Goal: Task Accomplishment & Management: Complete application form

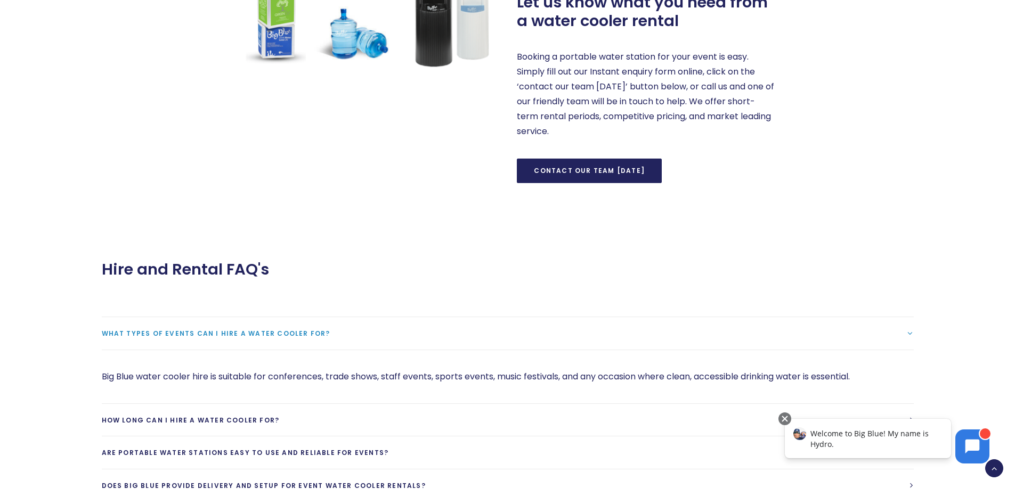
scroll to position [799, 0]
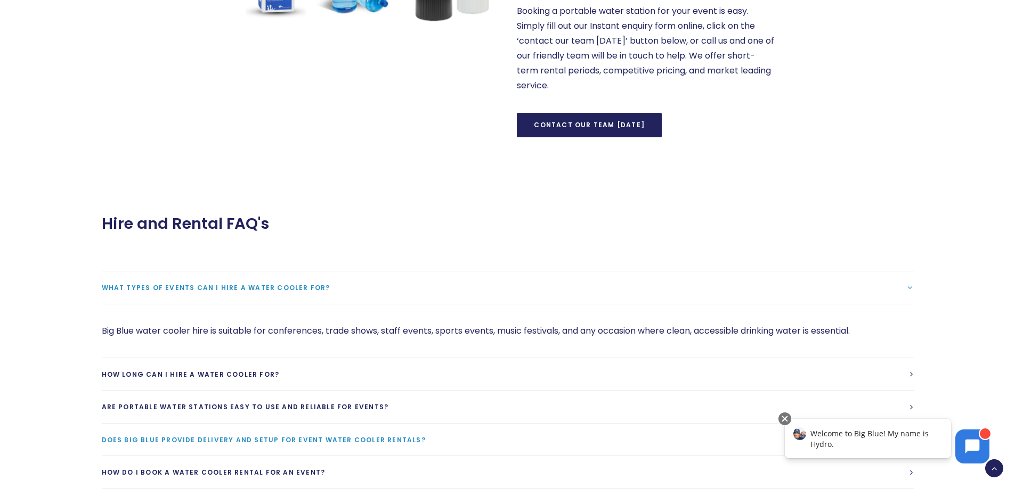
click at [261, 440] on span "Does Big Blue provide delivery and setup for event water cooler rentals?" at bounding box center [264, 440] width 324 height 9
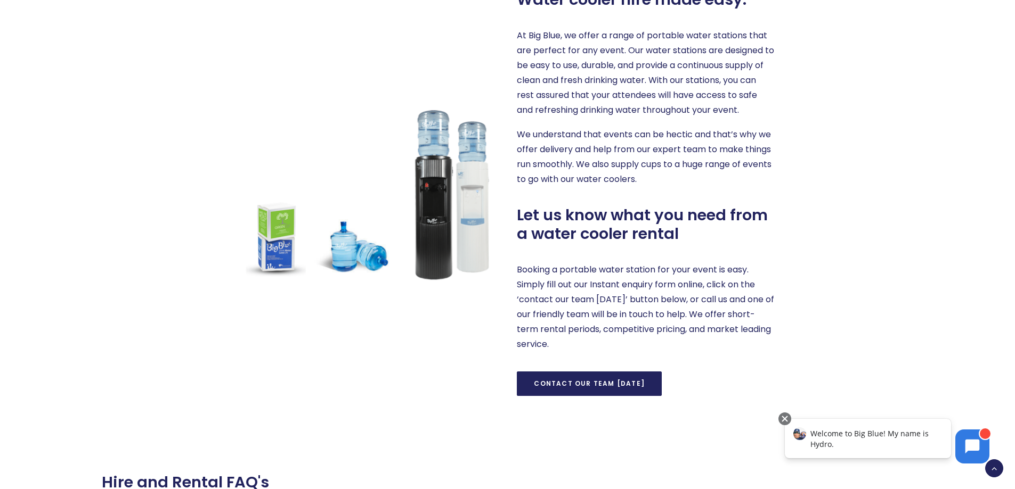
scroll to position [533, 0]
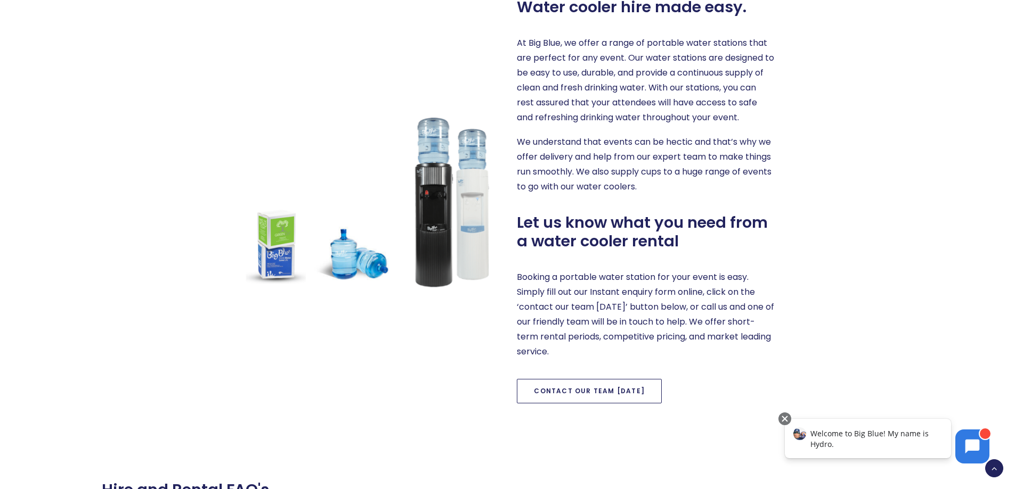
click at [577, 388] on link "Contact our team [DATE]" at bounding box center [589, 391] width 145 height 24
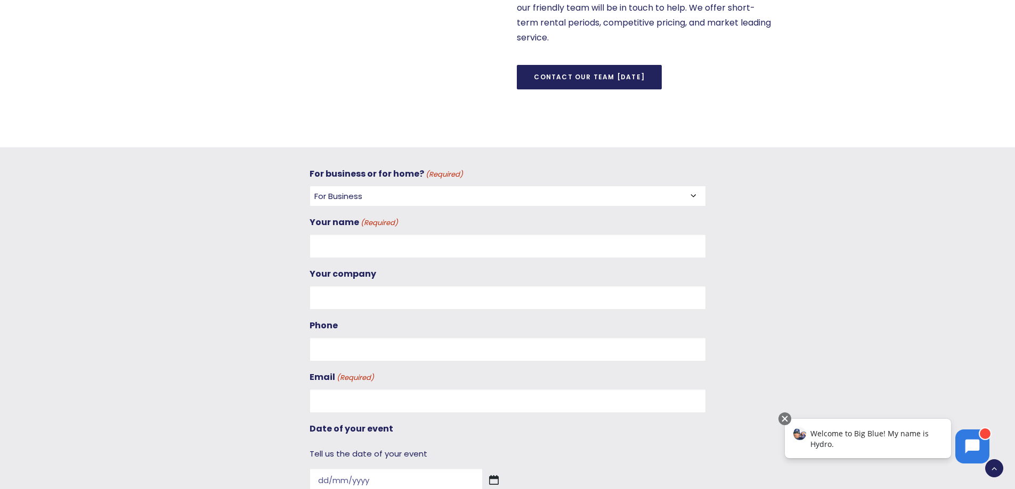
scroll to position [835, 0]
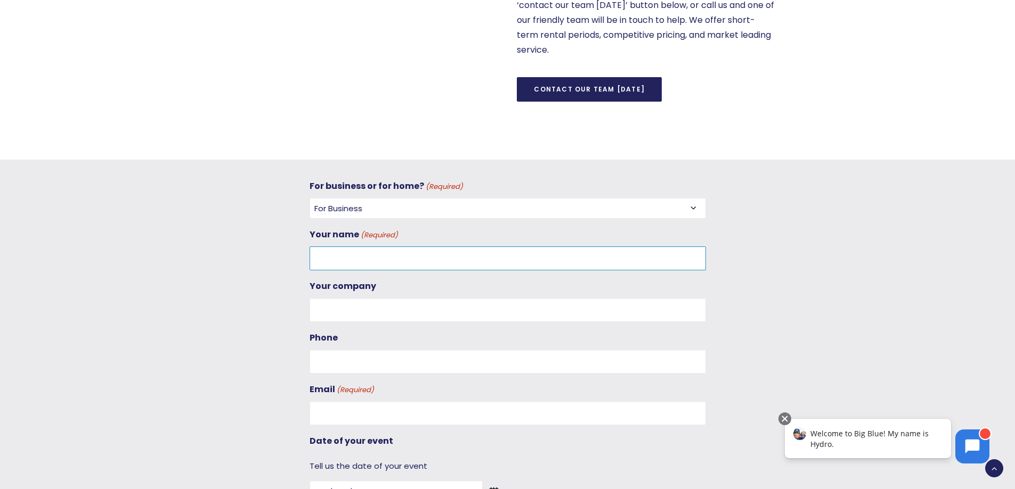
click at [344, 255] on input "Your name (Required)" at bounding box center [507, 259] width 396 height 24
type input "[PERSON_NAME]"
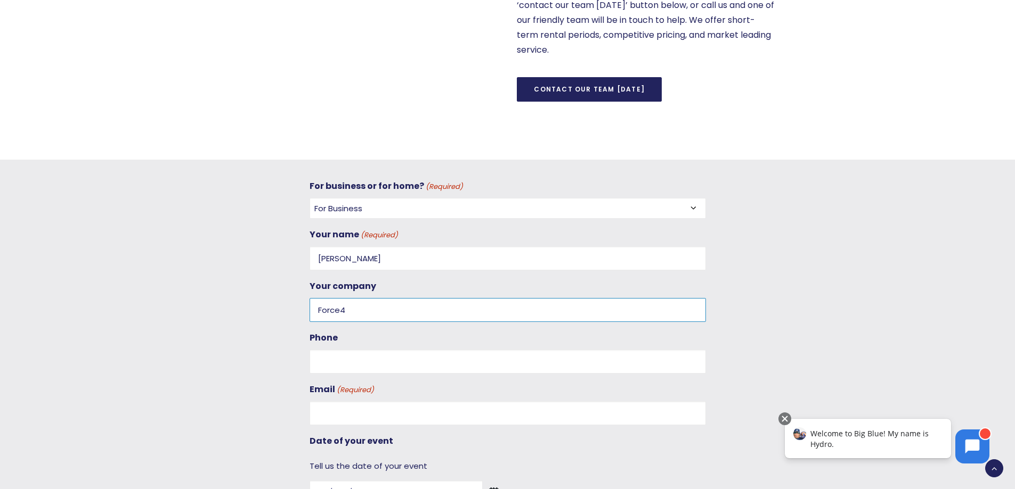
type input "Force4"
type input "09 427 8294"
type input "e"
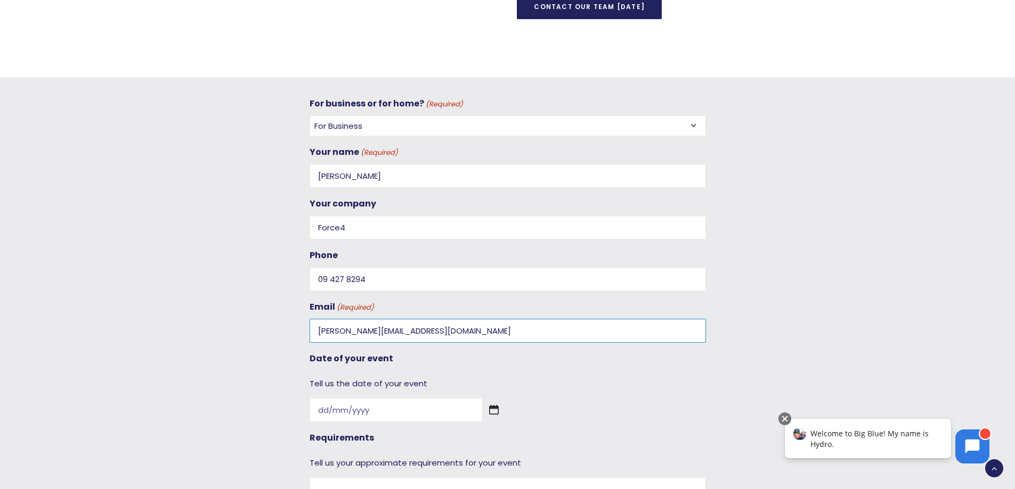
scroll to position [994, 0]
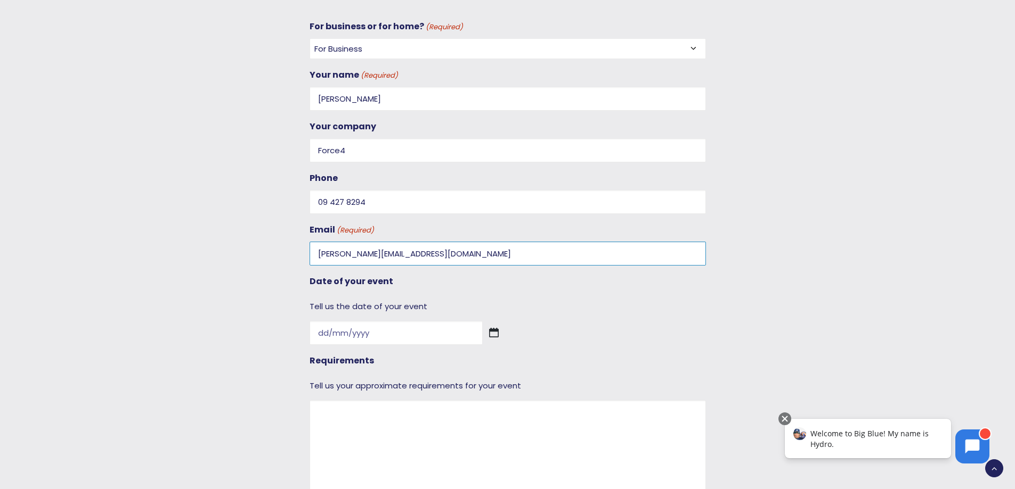
type input "[PERSON_NAME][EMAIL_ADDRESS][DOMAIN_NAME]"
click at [489, 337] on img at bounding box center [494, 333] width 10 height 10
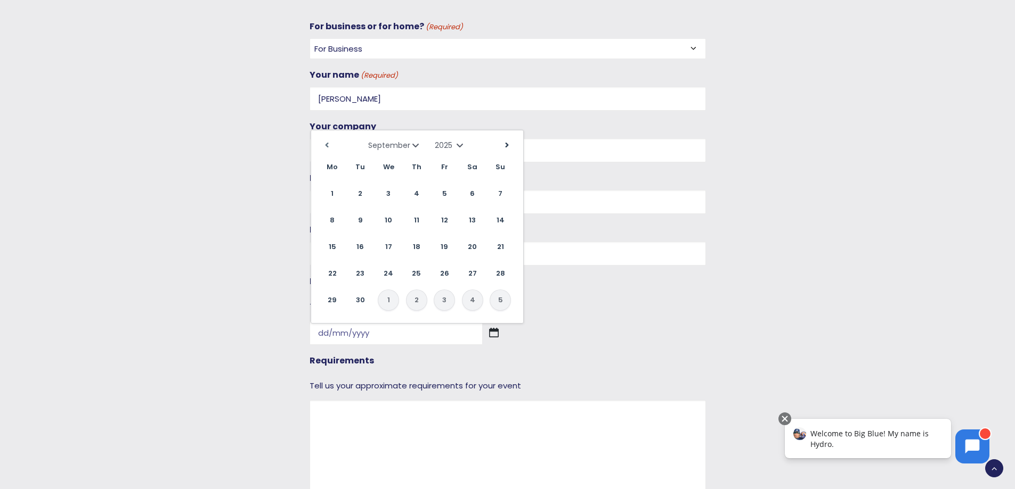
click at [511, 142] on link "Next" at bounding box center [507, 145] width 16 height 16
click at [473, 272] on link "21" at bounding box center [472, 273] width 21 height 21
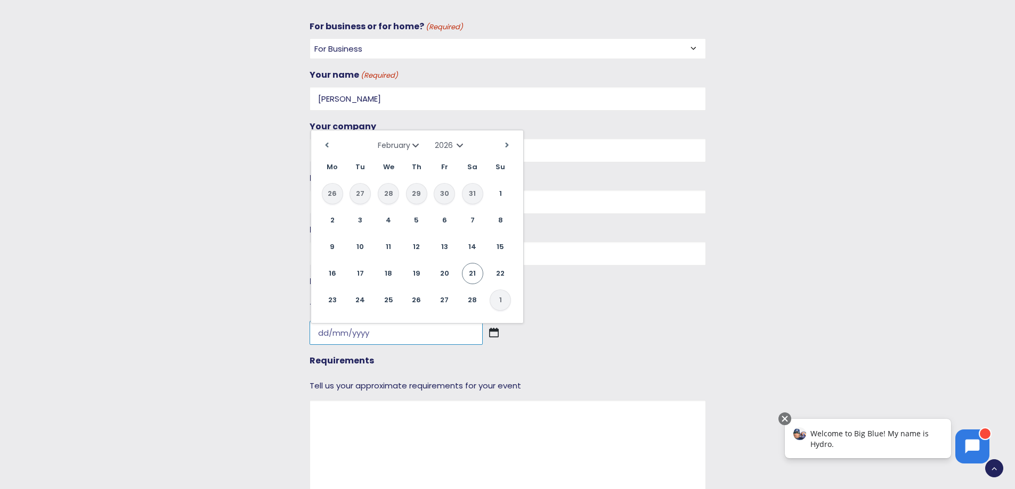
type input "[DATE]"
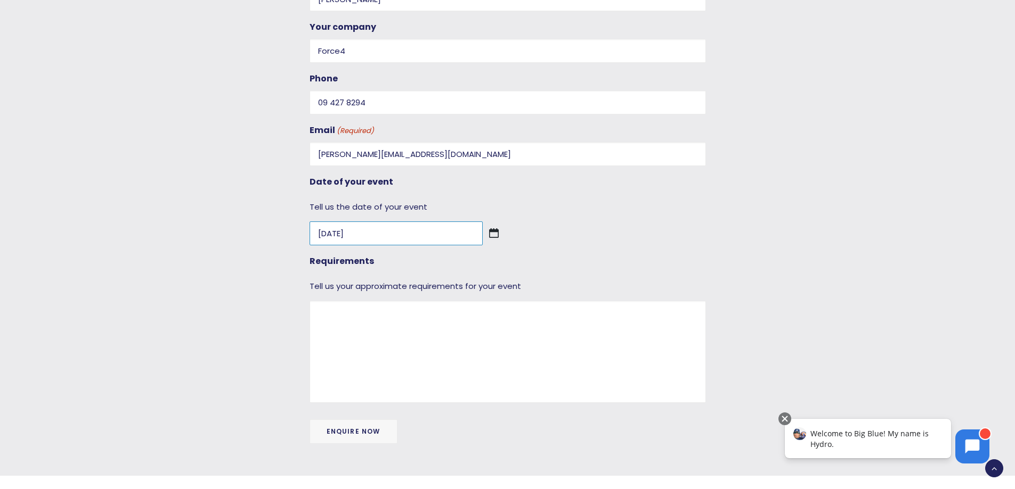
scroll to position [1101, 0]
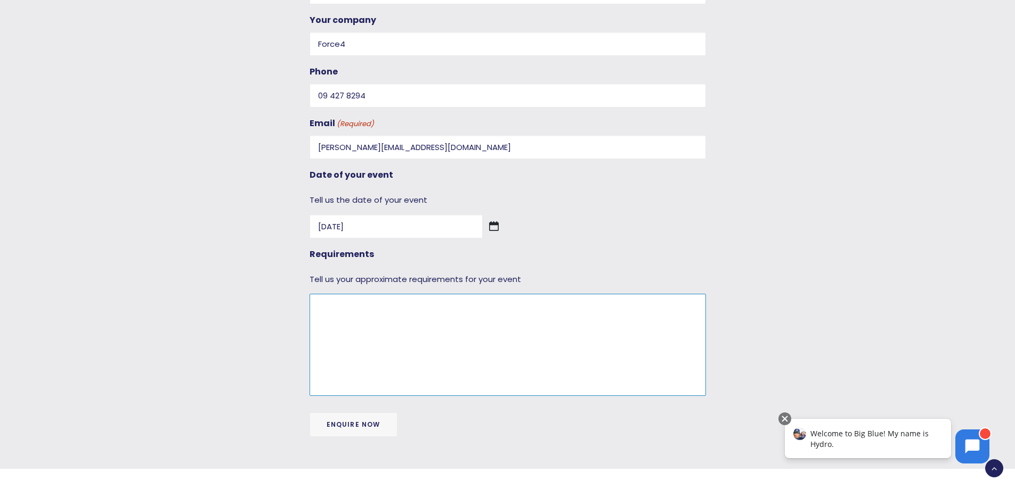
click at [464, 327] on textarea "Requirements" at bounding box center [507, 345] width 396 height 102
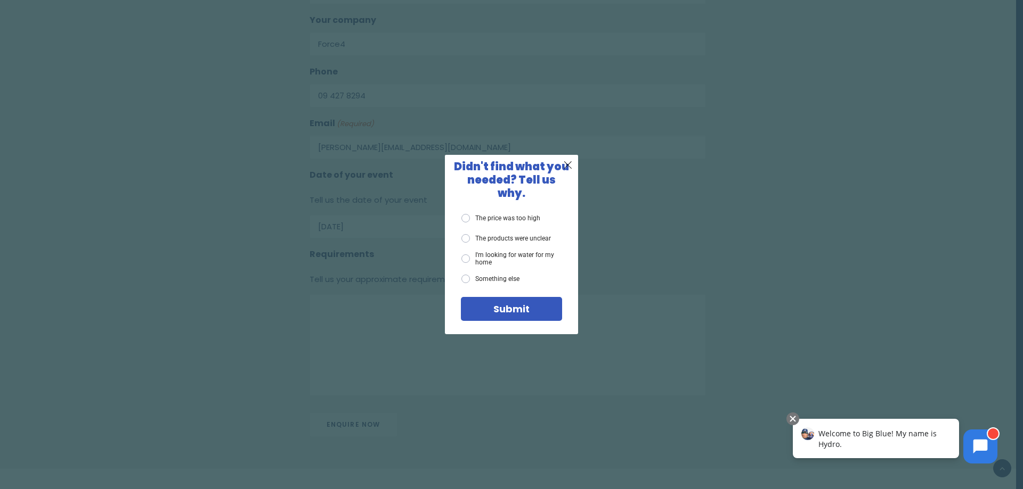
click at [571, 171] on span "X" at bounding box center [568, 164] width 10 height 13
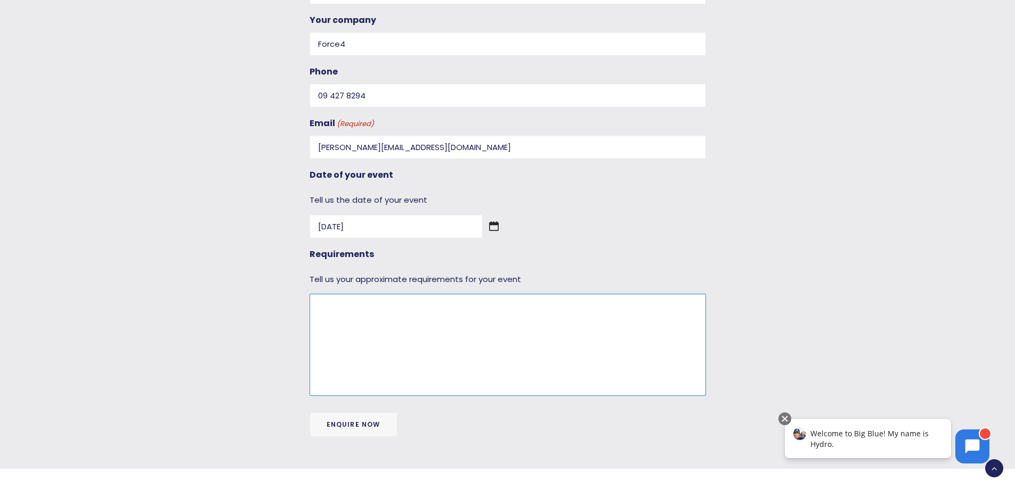
click at [449, 352] on textarea "Requirements" at bounding box center [507, 345] width 396 height 102
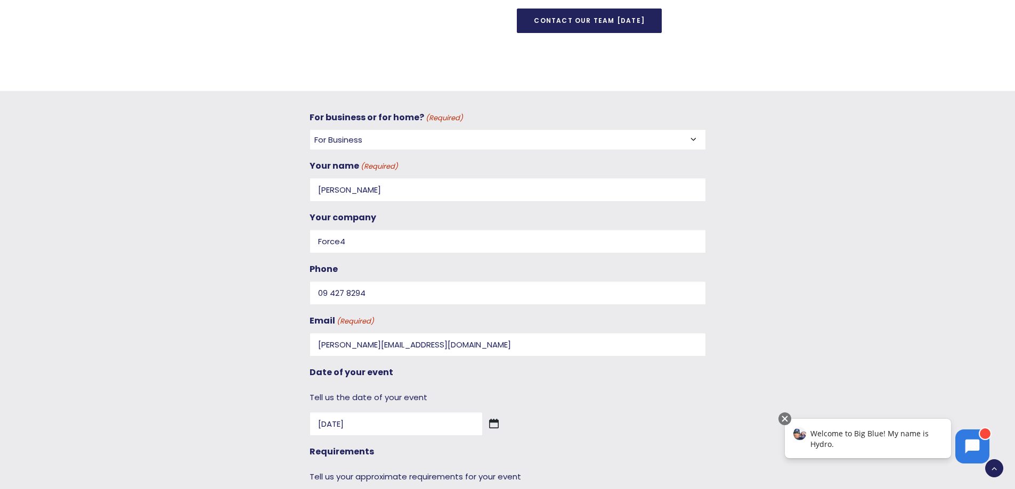
scroll to position [888, 0]
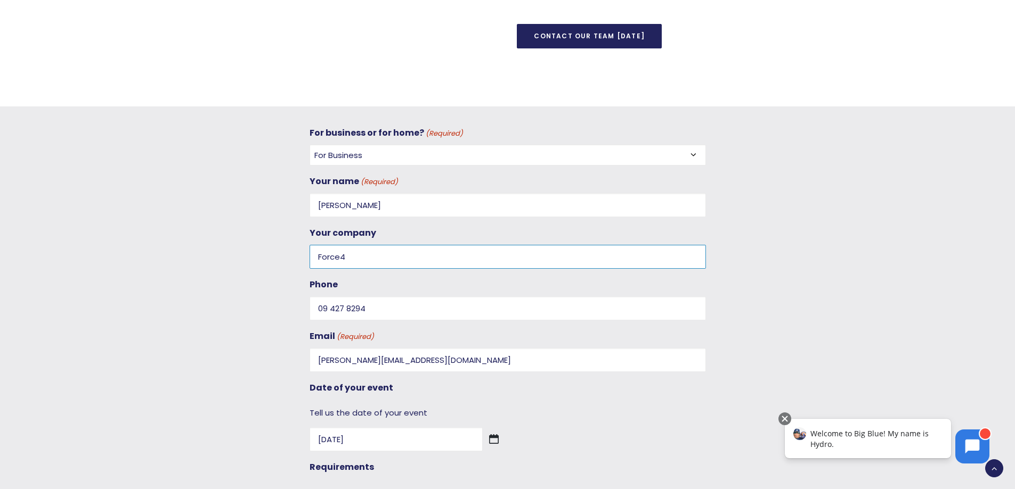
click at [434, 252] on input "Force4" at bounding box center [507, 257] width 396 height 24
paste input "C019506"
drag, startPoint x: 357, startPoint y: 254, endPoint x: 347, endPoint y: 259, distance: 11.9
click at [350, 257] on input "Force4 (customer no. C019506" at bounding box center [507, 257] width 396 height 24
click at [347, 259] on input "Force4 (customer no. C019506" at bounding box center [507, 257] width 396 height 24
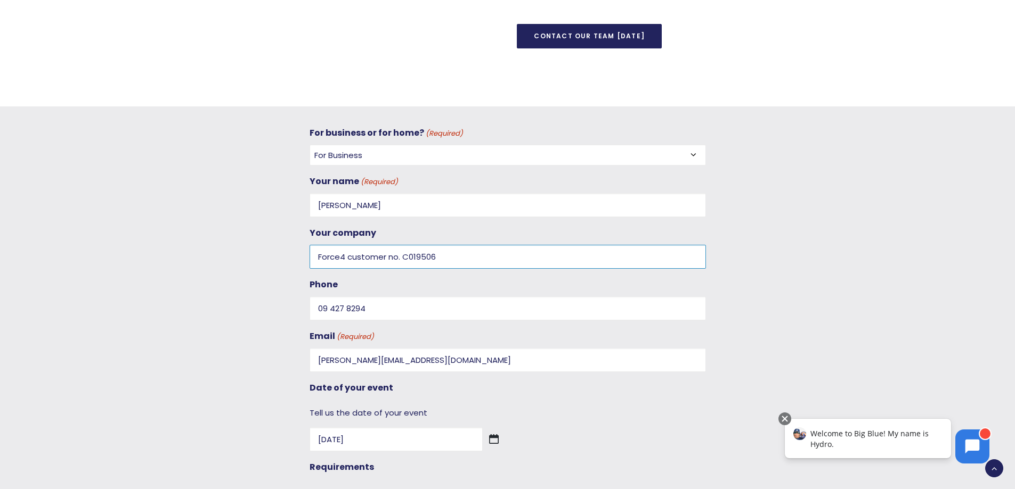
drag, startPoint x: 437, startPoint y: 257, endPoint x: 346, endPoint y: 255, distance: 91.1
click at [346, 255] on input "Force4 customer no. C019506" at bounding box center [507, 257] width 396 height 24
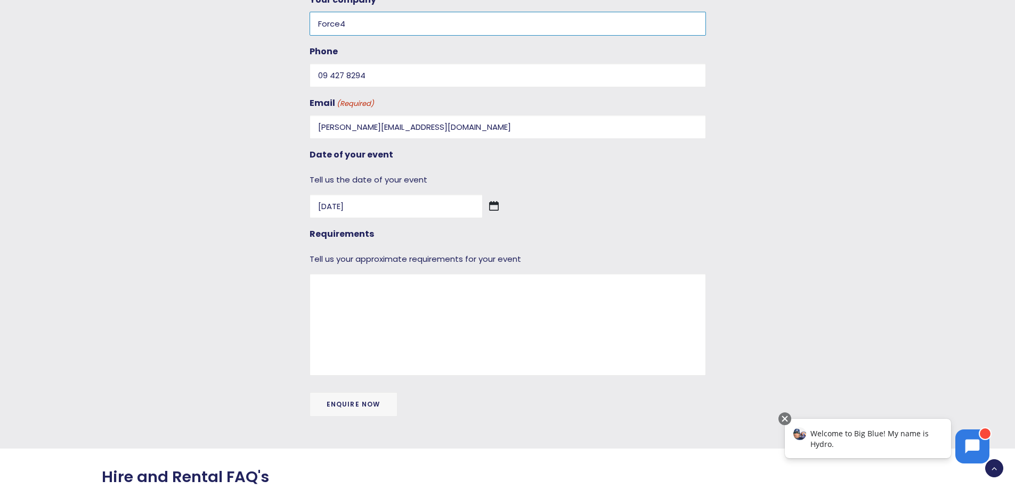
scroll to position [1154, 0]
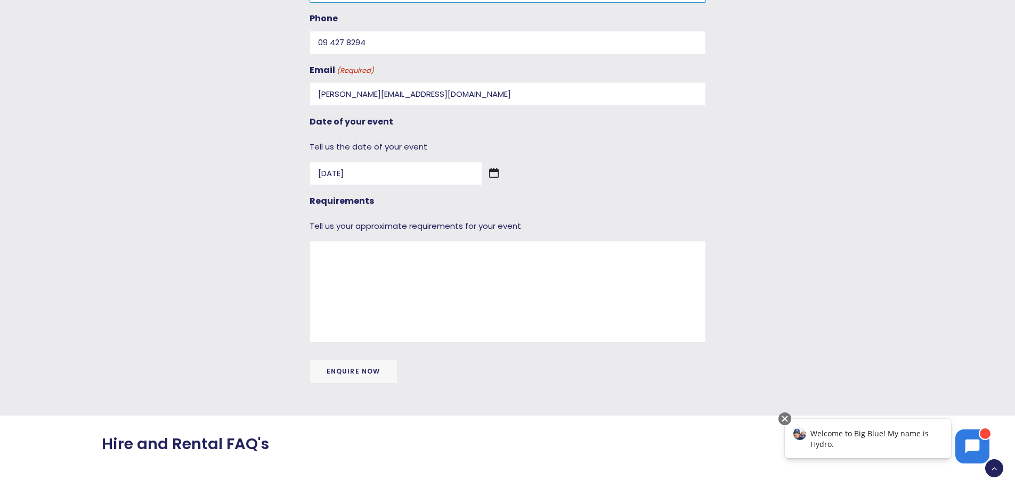
type input "Force4"
click at [436, 295] on textarea "Requirements" at bounding box center [507, 292] width 396 height 102
paste textarea "customer no. C019506"
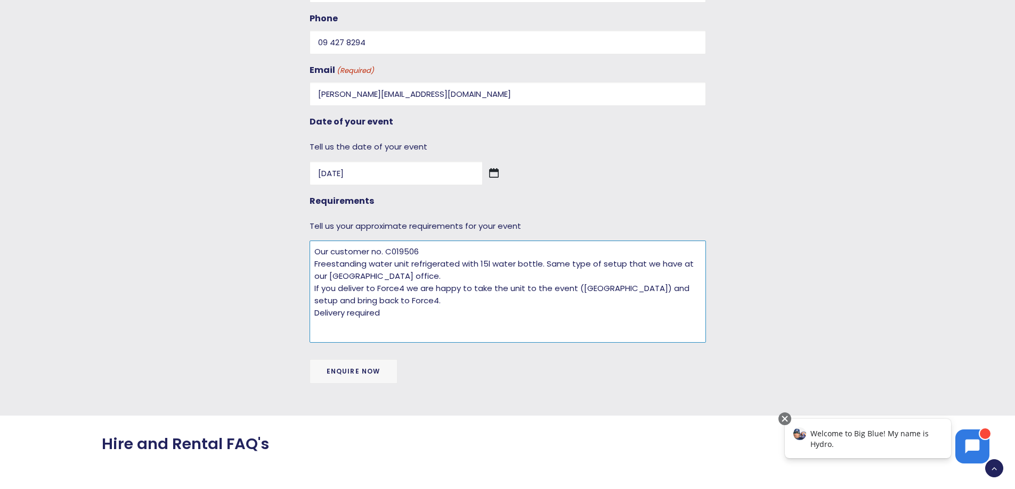
click at [435, 315] on textarea "Our customer no. C019506 Freestanding water unit refrigerated with 15l water bo…" at bounding box center [507, 292] width 396 height 102
click at [487, 310] on textarea "Our customer no. C019506 Freestanding water unit refrigerated with 15l water bo…" at bounding box center [507, 292] width 396 height 102
click at [538, 265] on textarea "Our customer no. C019506 Freestanding water unit refrigerated with 15l water bo…" at bounding box center [507, 292] width 396 height 102
click at [314, 252] on textarea "Our customer no. C019506 Freestanding water unit refrigerated with 15l water bo…" at bounding box center [507, 292] width 396 height 102
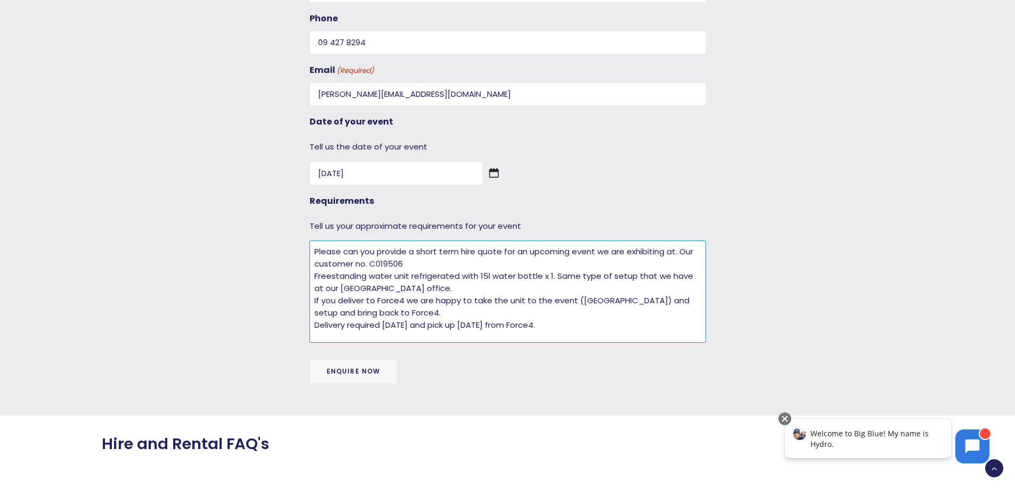
type textarea "Please can you provide a short term hire quote for an upcoming event we are exh…"
click at [351, 373] on input "Enquire now" at bounding box center [353, 371] width 88 height 24
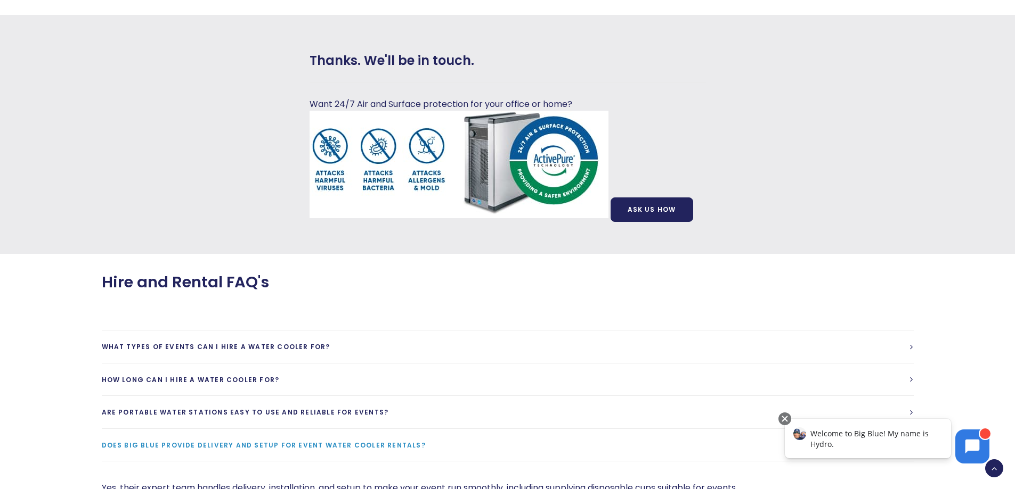
scroll to position [0, 0]
